Goal: Book appointment/travel/reservation

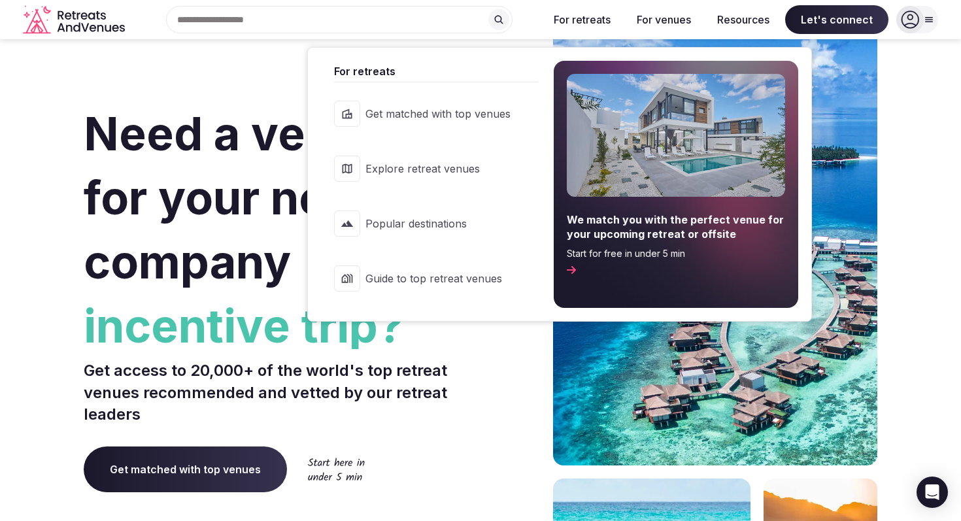
click at [434, 222] on span "Popular destinations" at bounding box center [437, 223] width 145 height 14
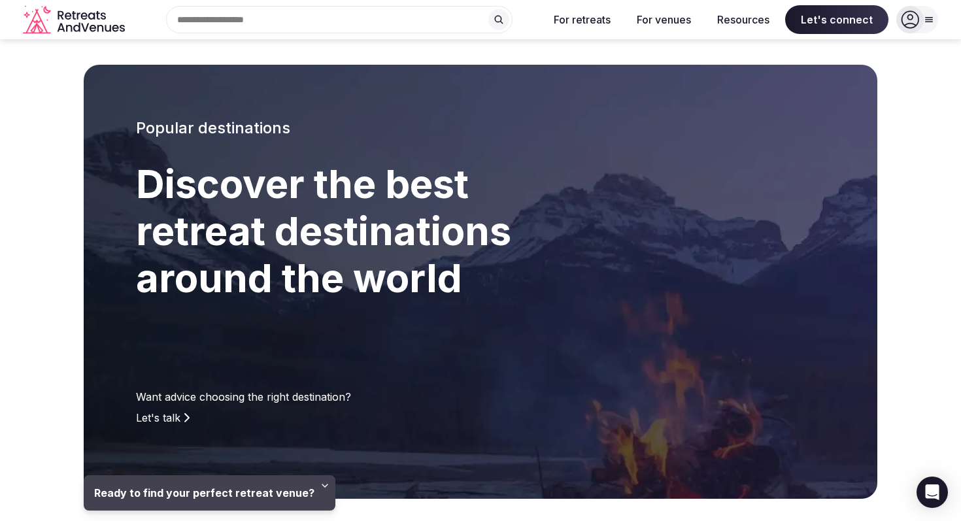
scroll to position [1, 0]
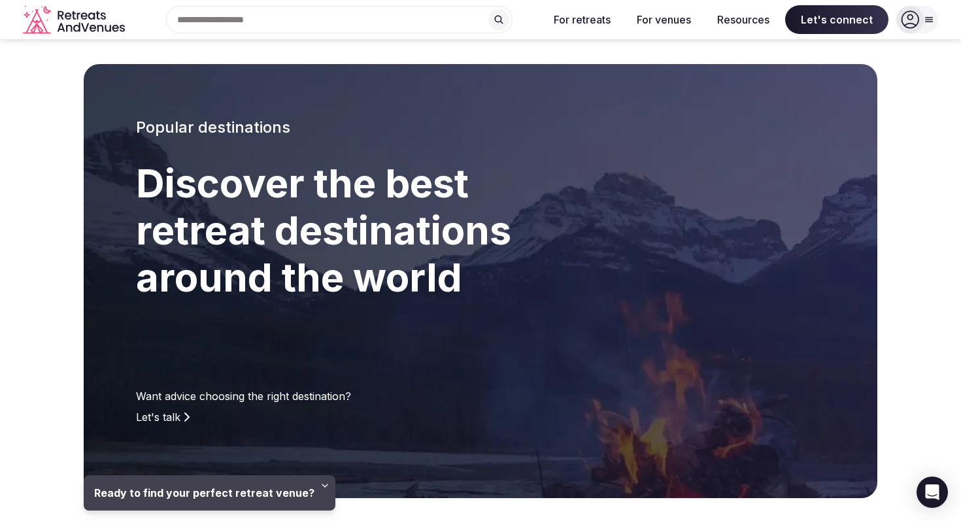
click at [347, 18] on input "text" at bounding box center [339, 19] width 346 height 27
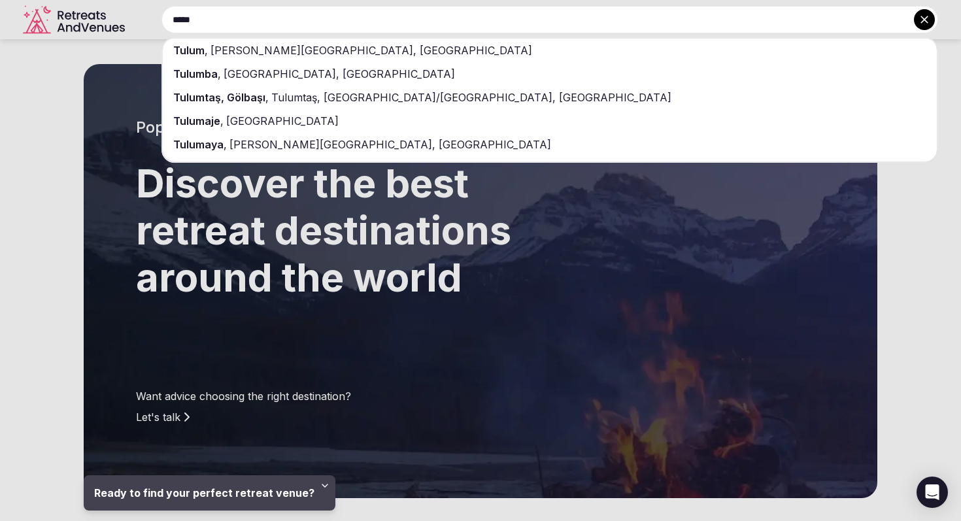
type input "*****"
click at [289, 42] on div "Tulum , [PERSON_NAME][GEOGRAPHIC_DATA], [GEOGRAPHIC_DATA]" at bounding box center [550, 51] width 774 height 24
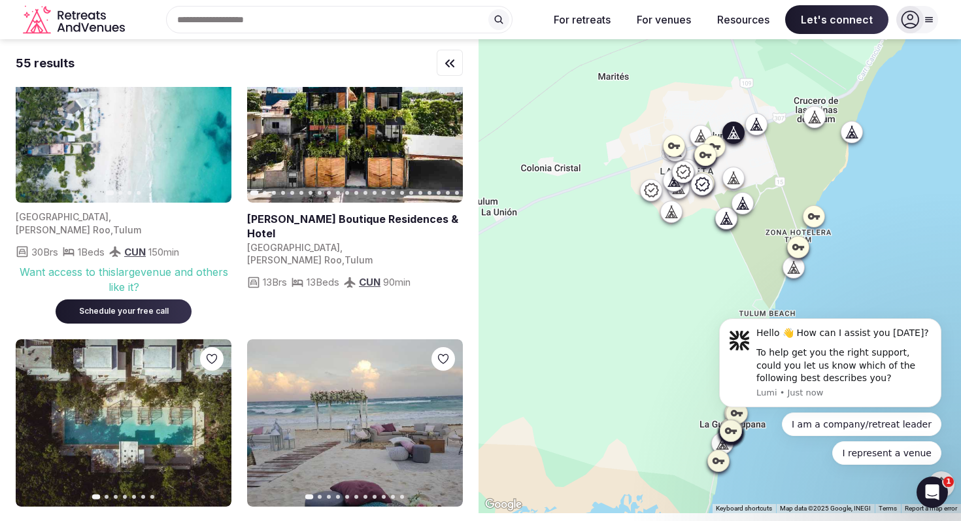
scroll to position [1888, 0]
